Goal: Communication & Community: Answer question/provide support

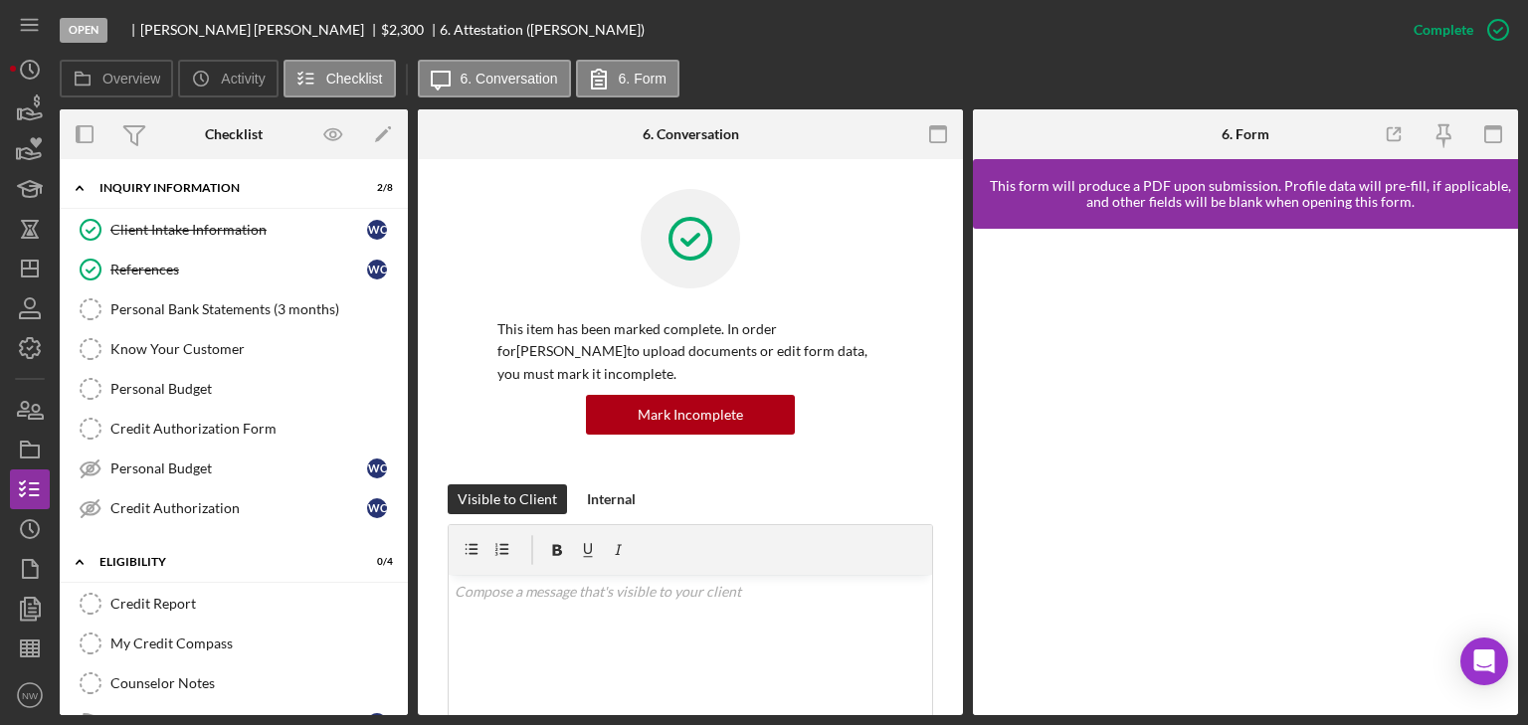
scroll to position [1042, 0]
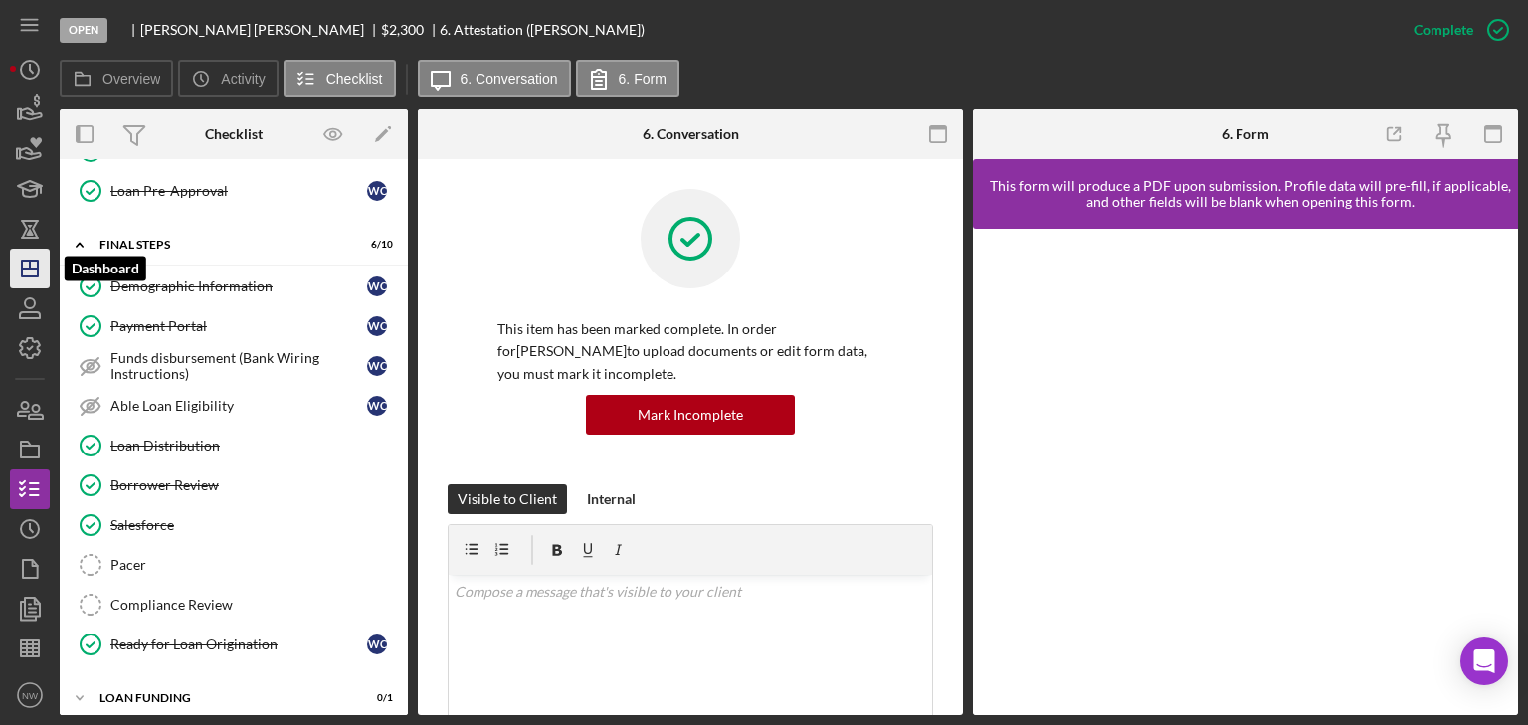
click at [32, 279] on icon "Icon/Dashboard" at bounding box center [30, 269] width 50 height 50
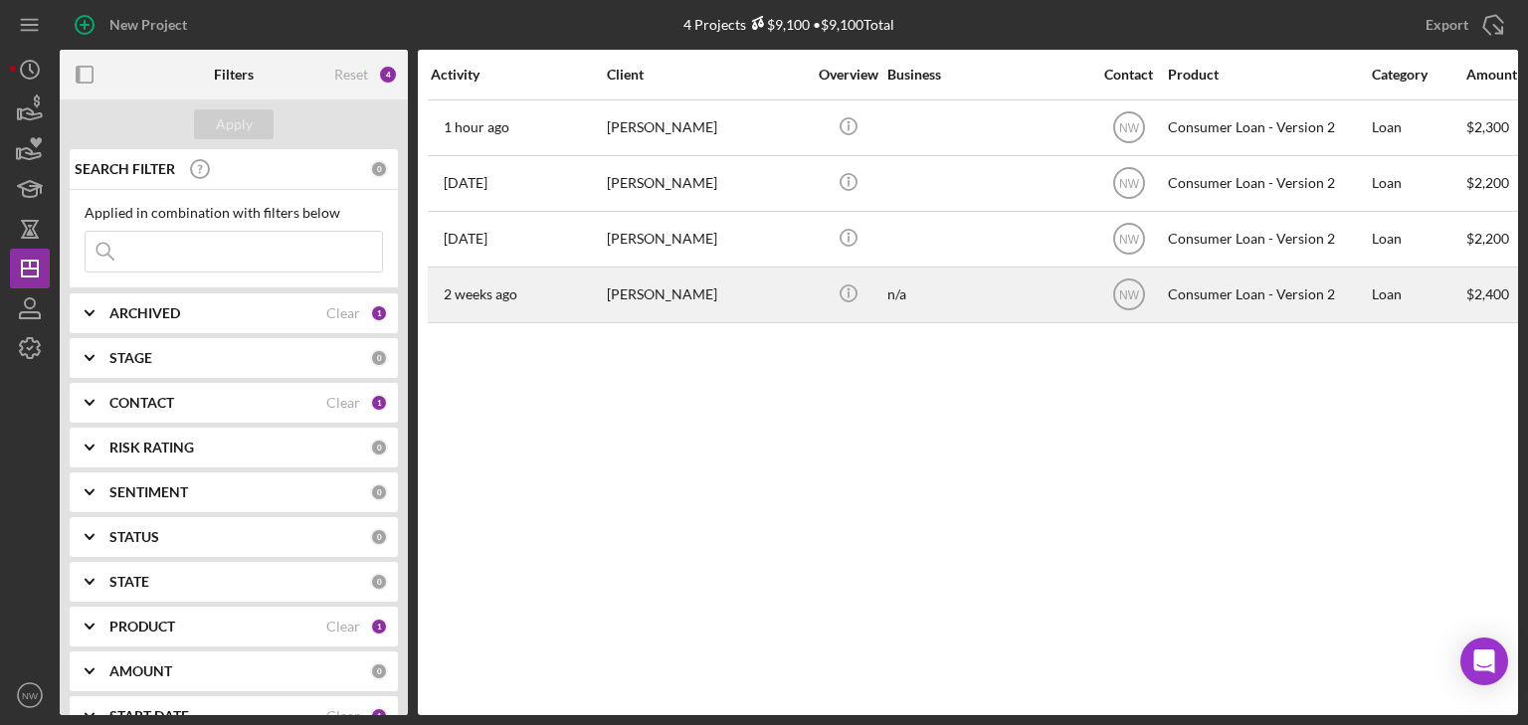
click at [662, 290] on div "[PERSON_NAME]" at bounding box center [706, 295] width 199 height 53
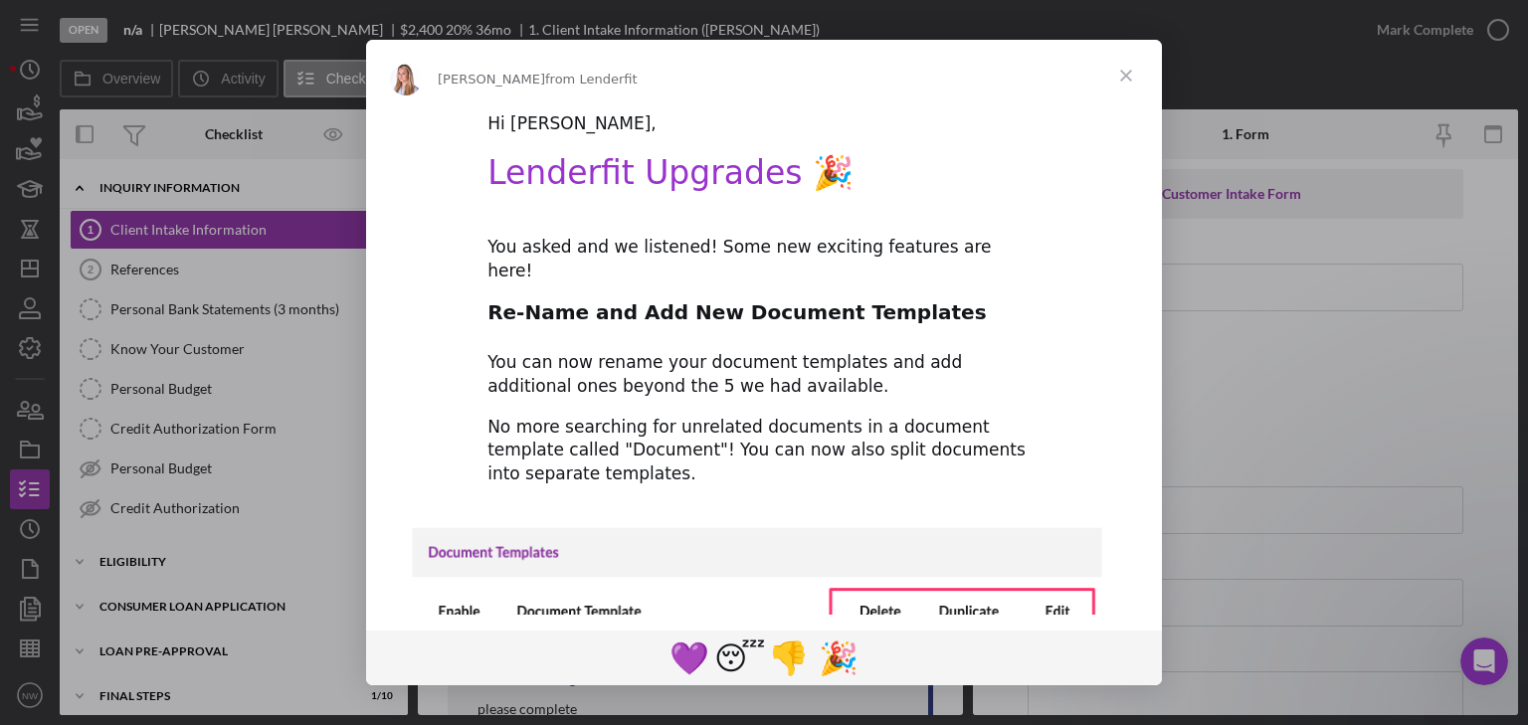
click at [1130, 76] on span "Close" at bounding box center [1126, 76] width 72 height 72
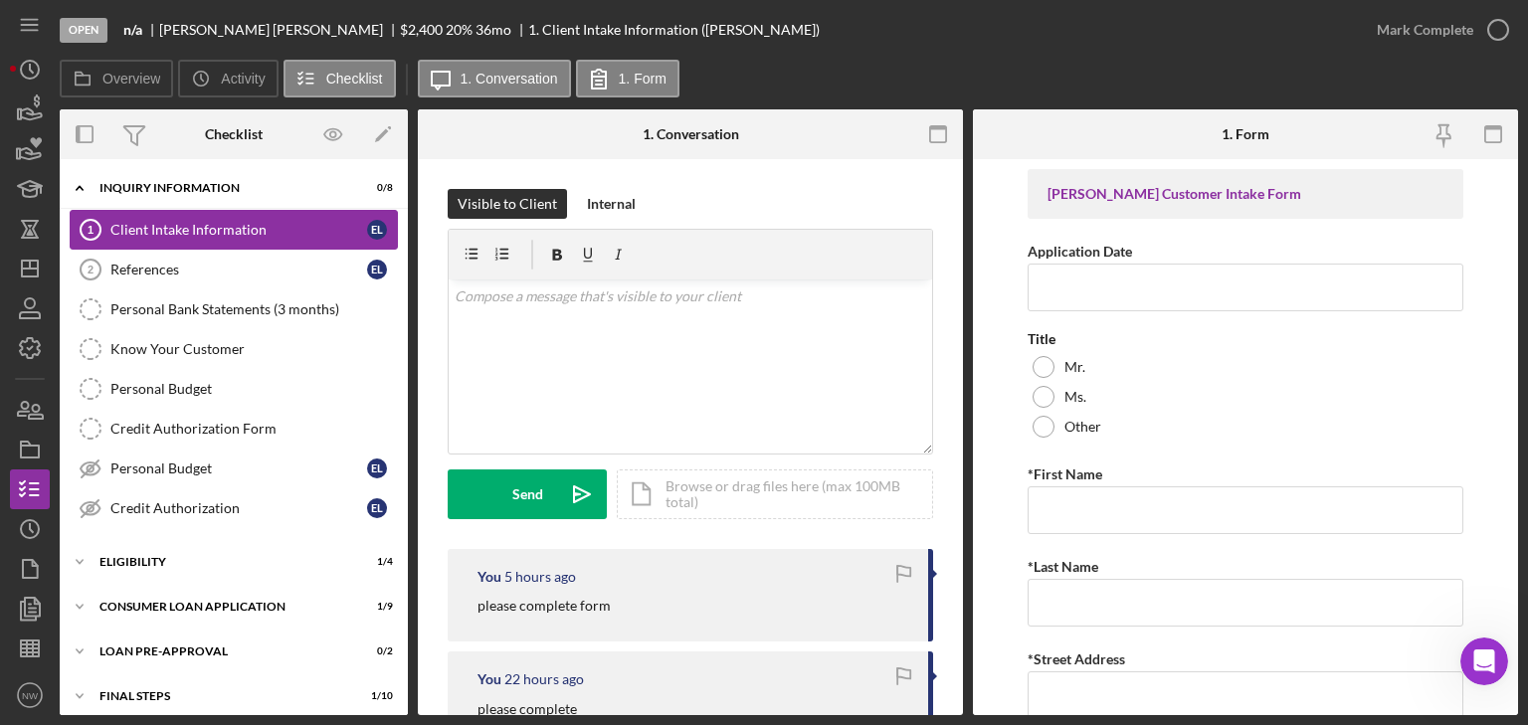
click at [167, 228] on div "Client Intake Information" at bounding box center [238, 230] width 257 height 16
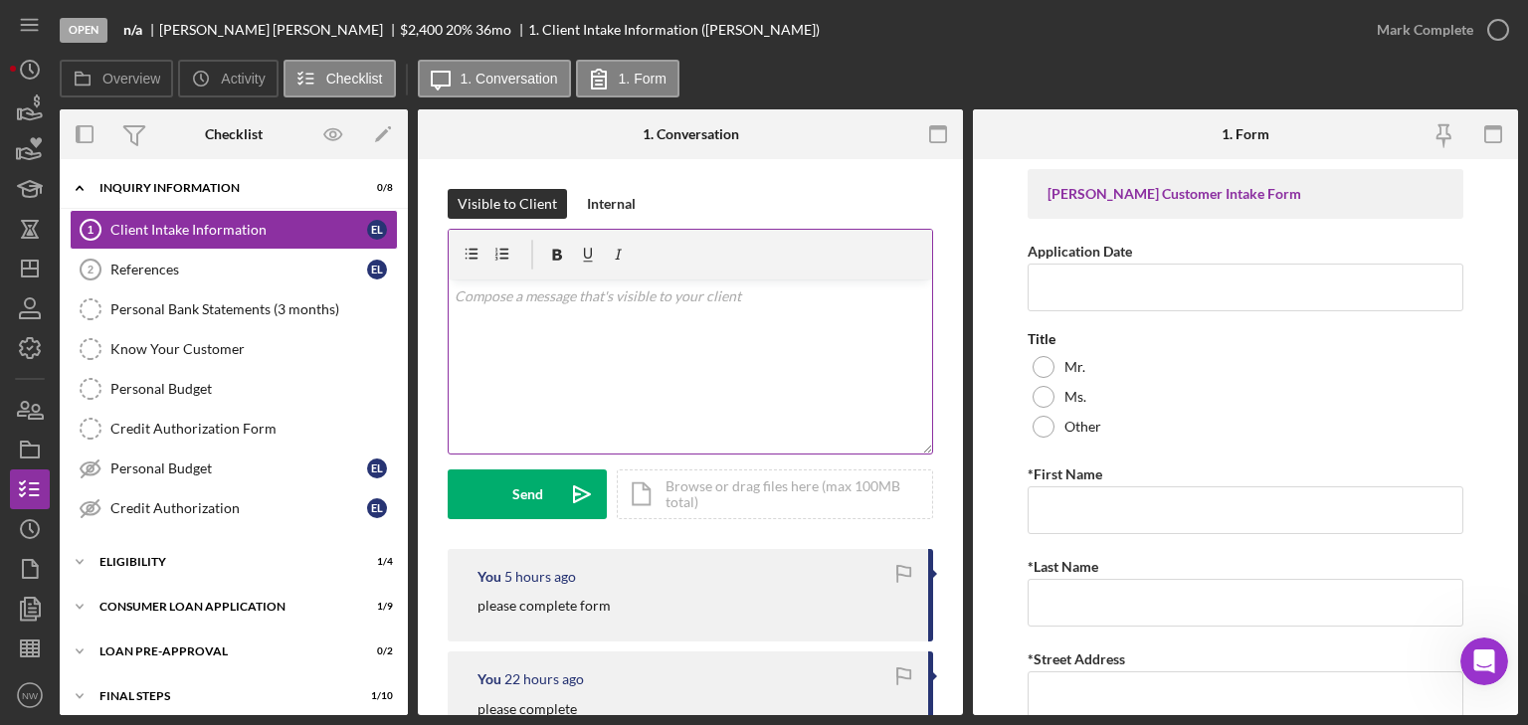
click at [553, 387] on div "v Color teal Color pink Remove color Add row above Add row below Add column bef…" at bounding box center [691, 367] width 484 height 174
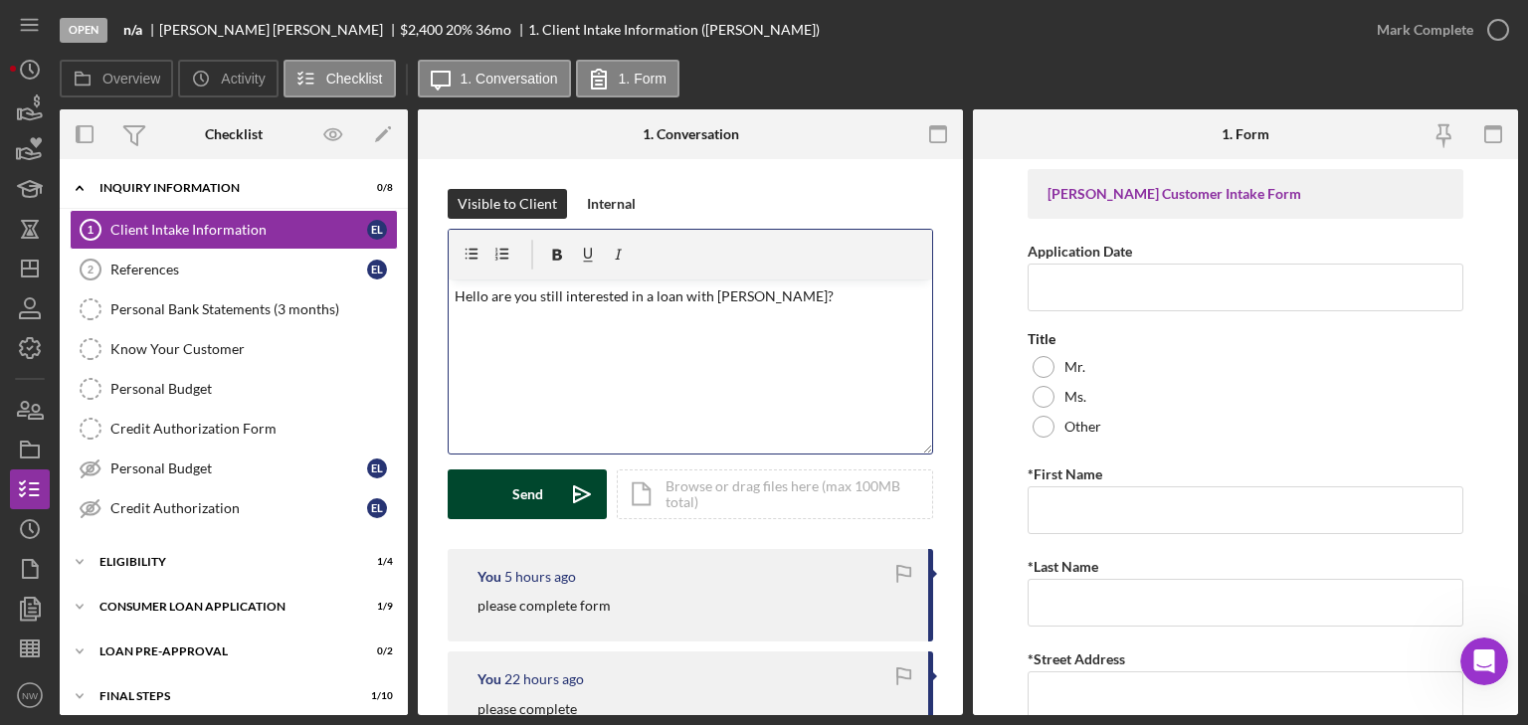
click at [551, 470] on div "Send Icon/icon-invite-send Icon/Document Browse or drag files here (max 100MB t…" at bounding box center [691, 495] width 486 height 50
click at [539, 478] on div "Send" at bounding box center [527, 495] width 31 height 50
